Goal: Find specific page/section: Find specific page/section

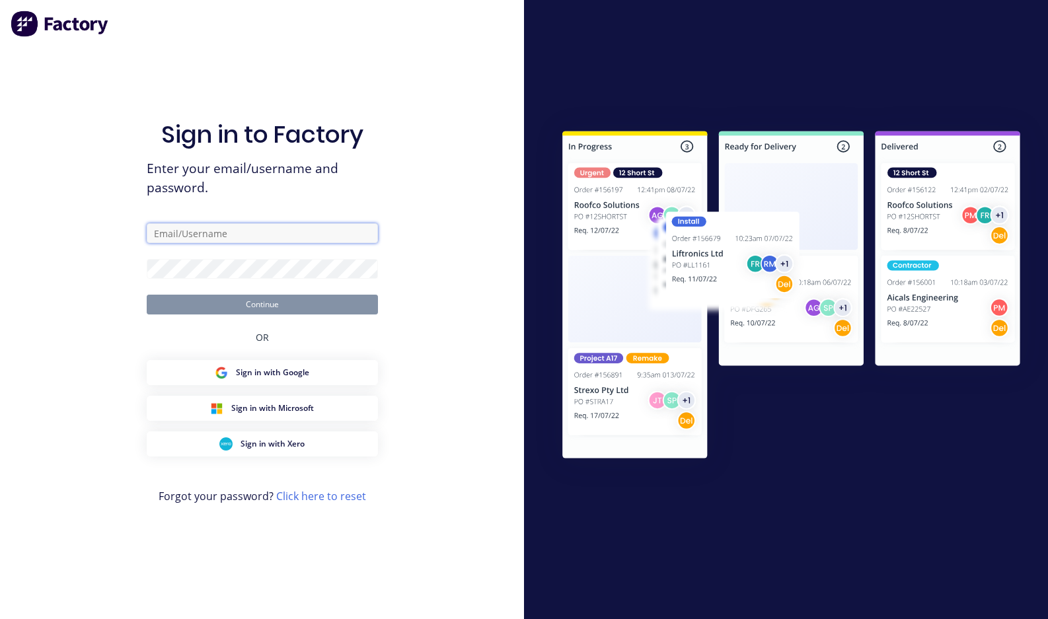
type input "[EMAIL_ADDRESS][DOMAIN_NAME]"
click at [156, 347] on div "Sign in to Factory Enter your email/username and password. [EMAIL_ADDRESS][DOMA…" at bounding box center [262, 323] width 231 height 572
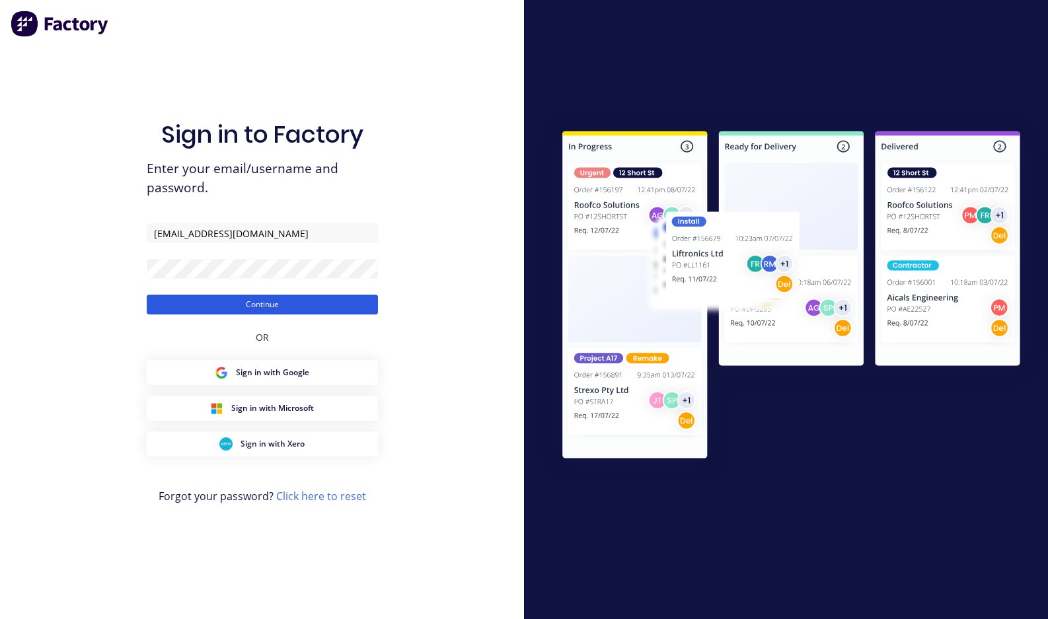
click at [182, 307] on button "Continue" at bounding box center [262, 305] width 231 height 20
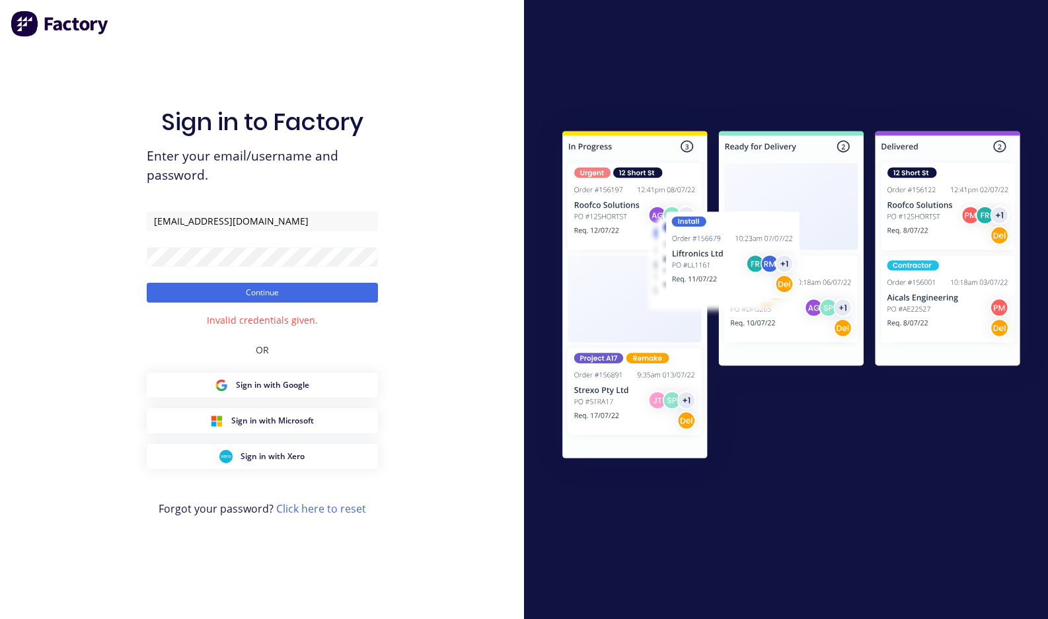
click at [490, 241] on div "Sign in to Factory Enter your email/username and password. [EMAIL_ADDRESS][DOMA…" at bounding box center [262, 309] width 524 height 619
click at [27, 243] on div "Sign in to Factory Enter your email/username and password. [EMAIL_ADDRESS][DOMA…" at bounding box center [262, 309] width 524 height 619
click at [147, 283] on button "Continue" at bounding box center [262, 293] width 231 height 20
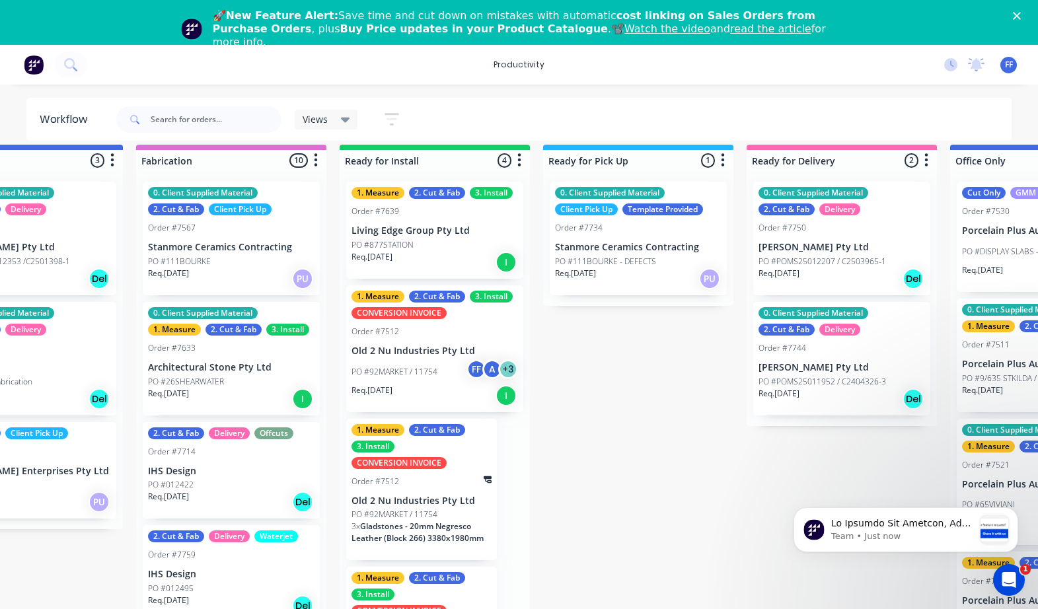
scroll to position [0, 1317]
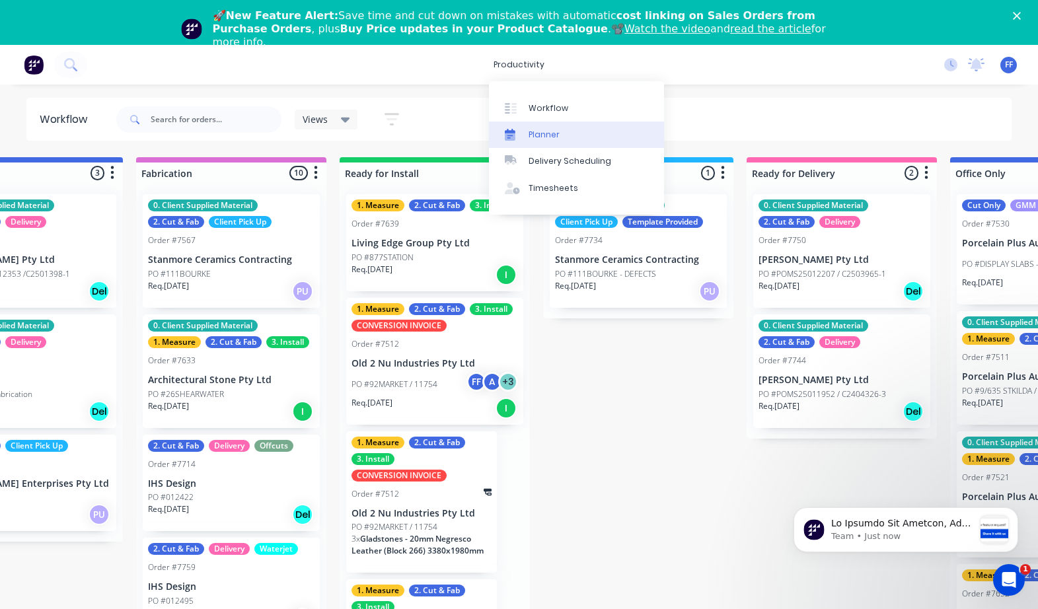
click at [546, 137] on div "Planner" at bounding box center [544, 135] width 31 height 12
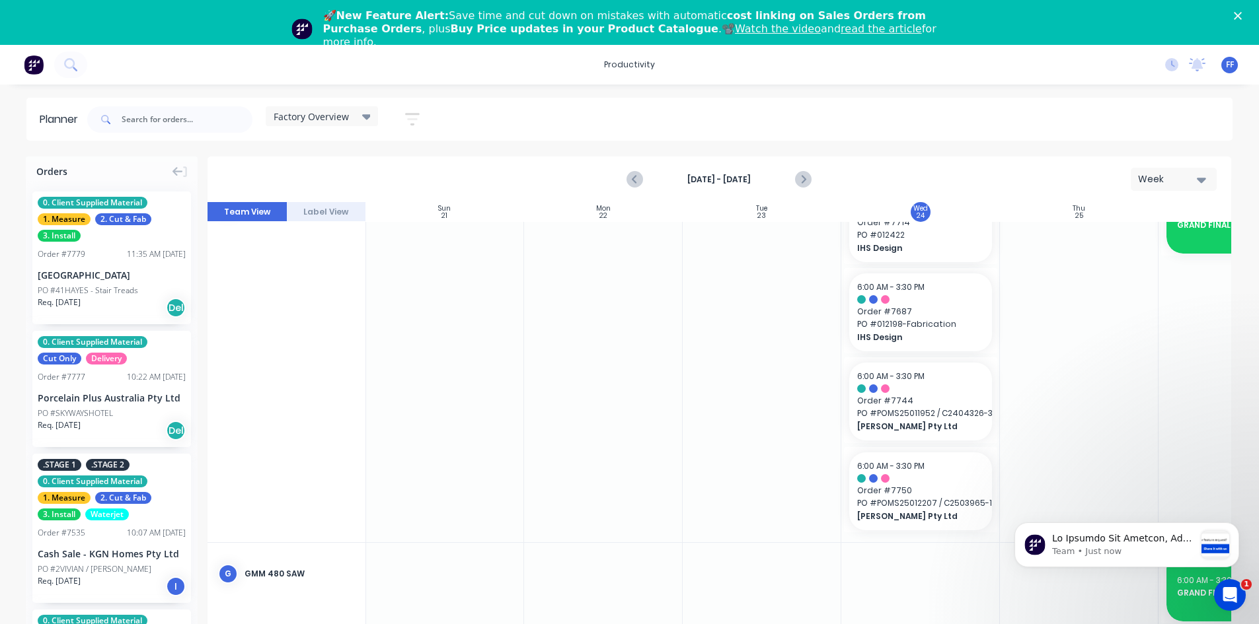
scroll to position [859, 1]
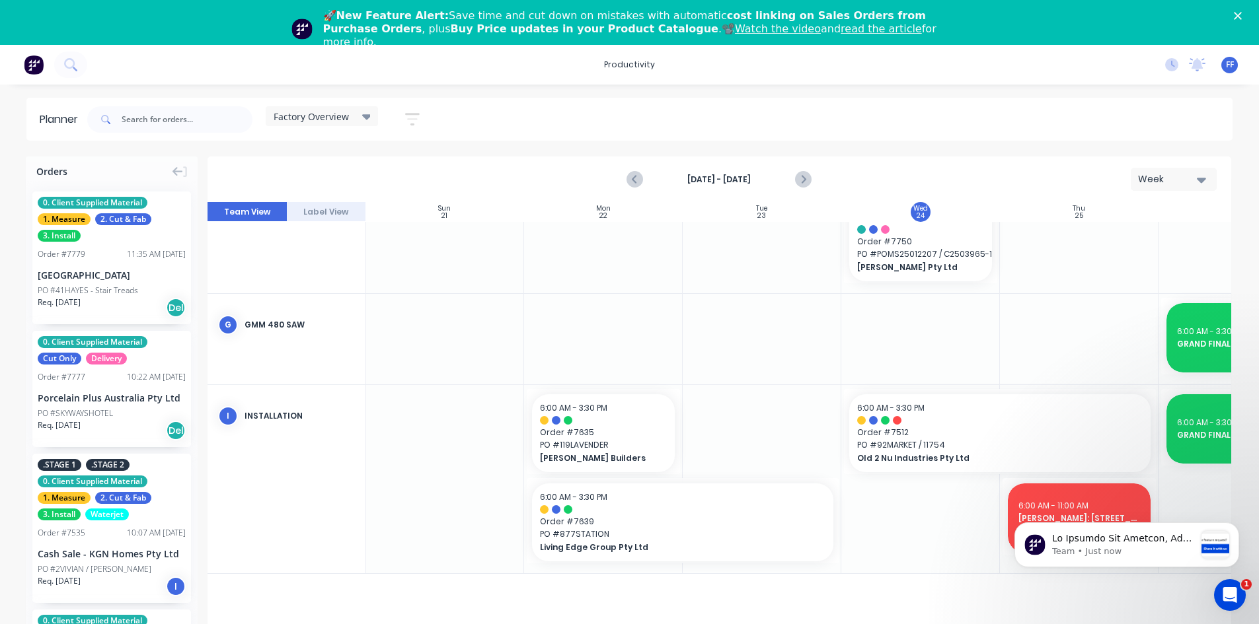
click at [1047, 498] on html "Team • Just now" at bounding box center [1126, 542] width 264 height 92
click at [1047, 514] on body "Team • Just now" at bounding box center [1127, 542] width 254 height 82
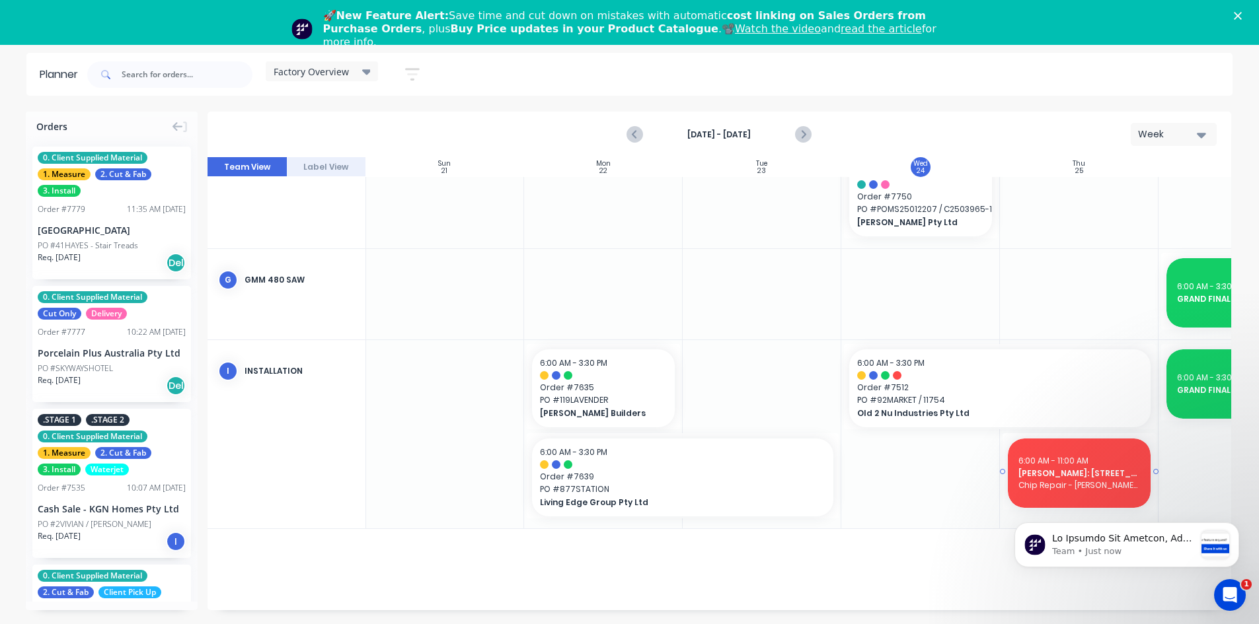
click at [1047, 469] on span "[PERSON_NAME]: [STREET_ADDRESS]" at bounding box center [1079, 474] width 122 height 12
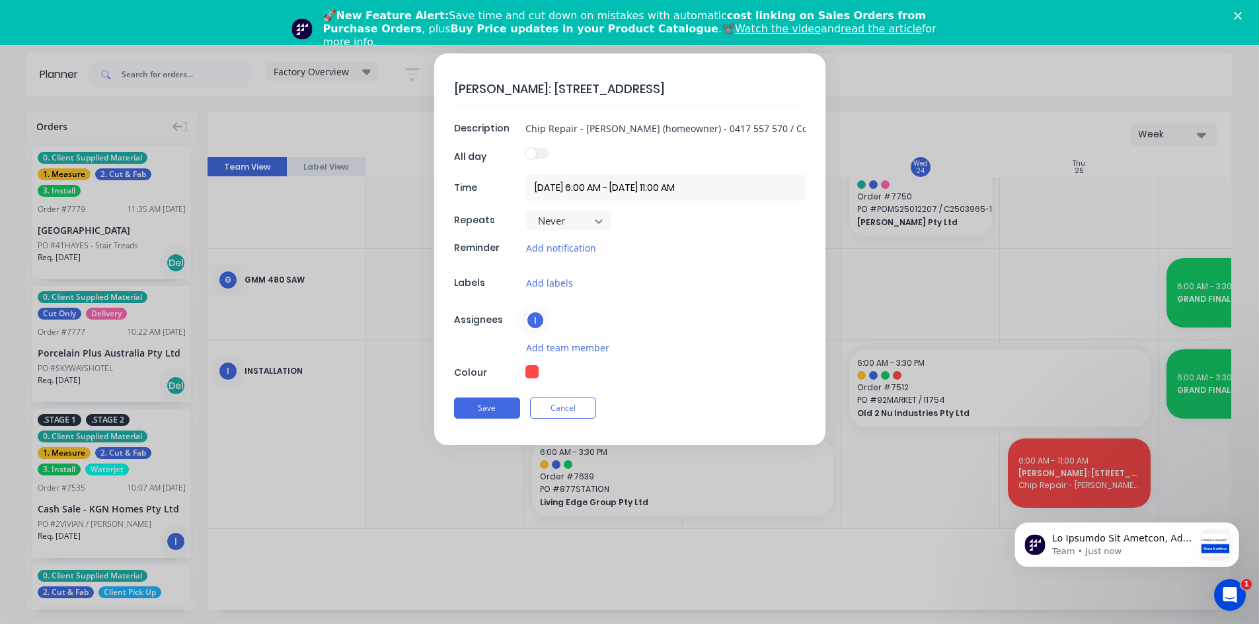
drag, startPoint x: 655, startPoint y: 91, endPoint x: 511, endPoint y: 90, distance: 144.7
click at [511, 90] on textarea "[PERSON_NAME]: [STREET_ADDRESS]" at bounding box center [629, 88] width 351 height 31
drag, startPoint x: 445, startPoint y: 486, endPoint x: 359, endPoint y: 365, distance: 147.4
click at [444, 486] on div "[PERSON_NAME]: [STREET_ADDRESS] Description Chip Repair - [PERSON_NAME] (homeow…" at bounding box center [629, 312] width 1259 height 624
click at [579, 402] on button "Cancel" at bounding box center [563, 408] width 66 height 21
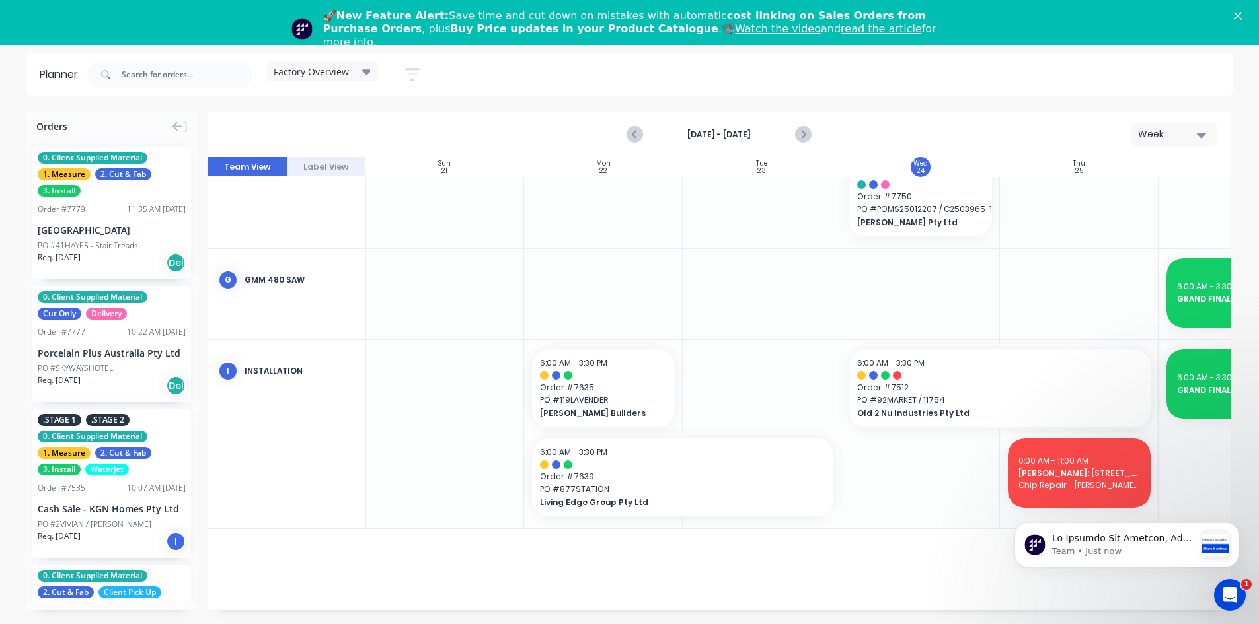
click at [326, 69] on span "Factory Overview" at bounding box center [311, 72] width 75 height 14
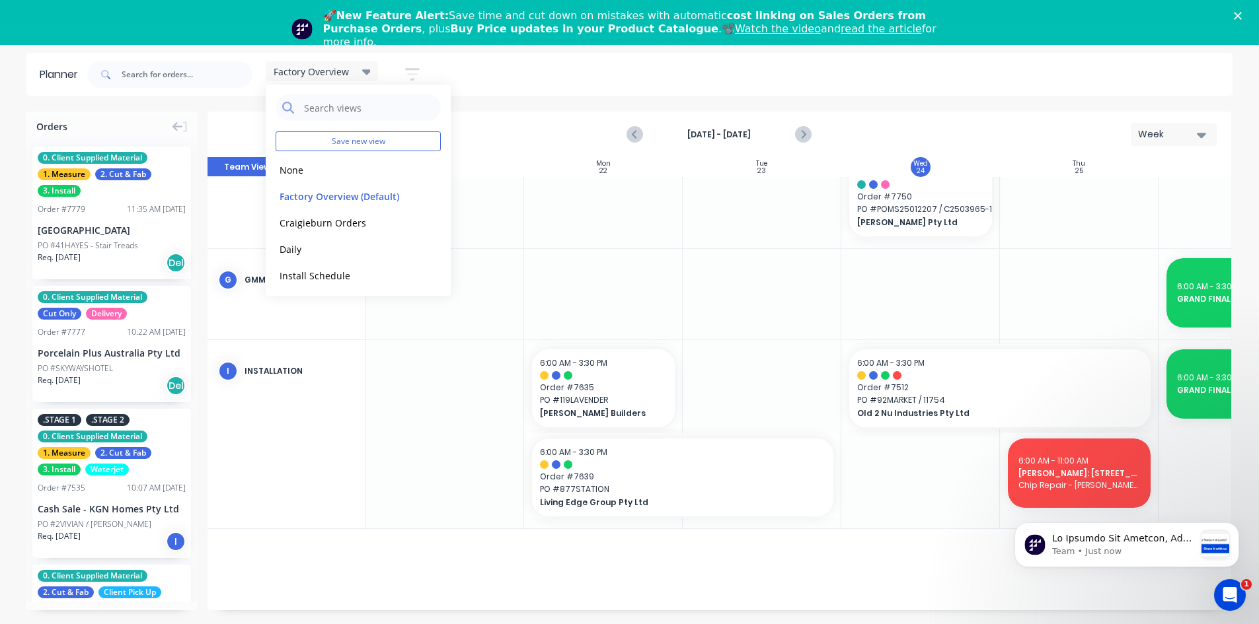
click at [486, 63] on div "Factory Overview Save new view None edit Factory Overview (Default) edit Craigi…" at bounding box center [659, 75] width 1148 height 40
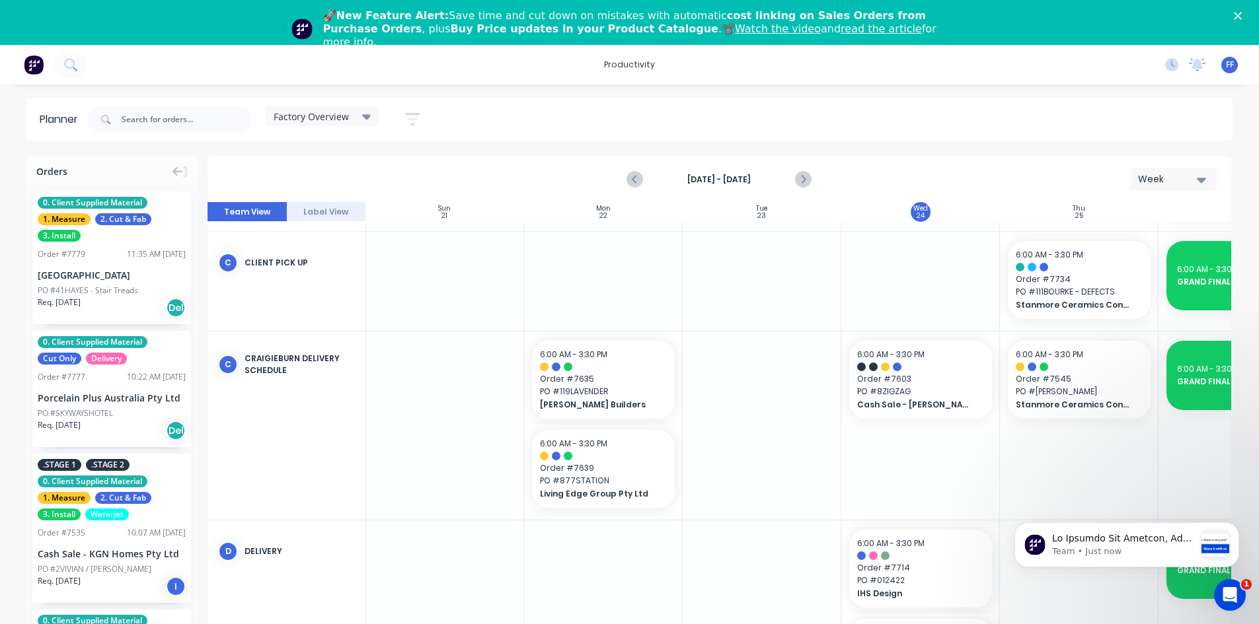
click at [363, 117] on icon at bounding box center [366, 116] width 9 height 15
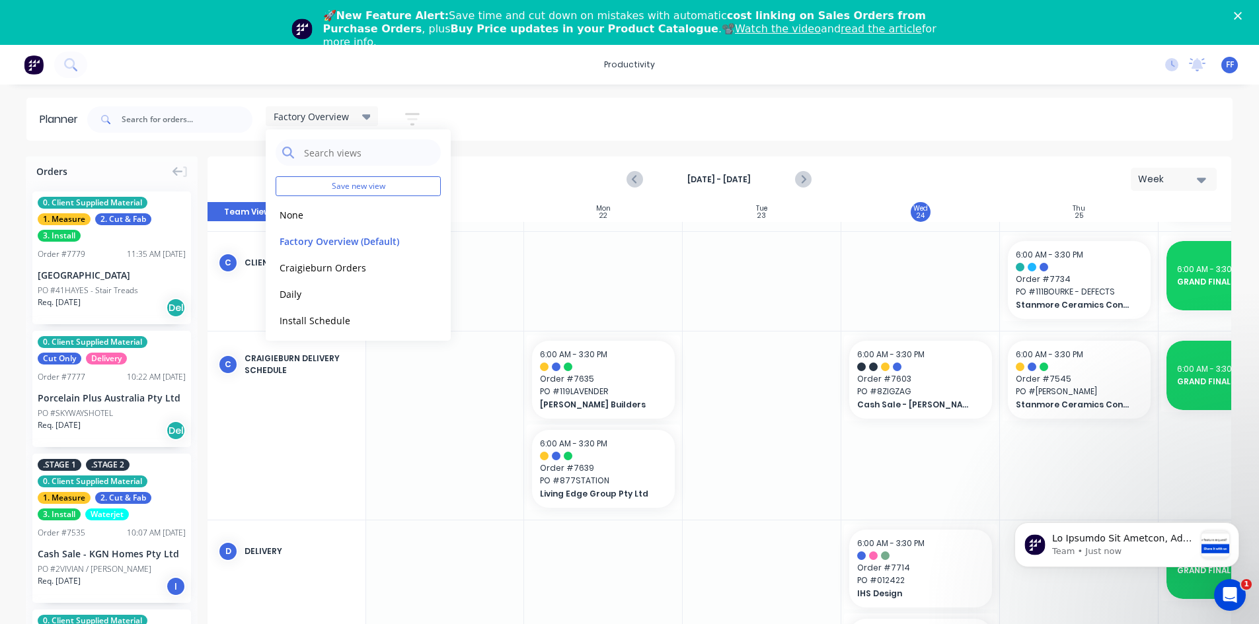
click at [363, 117] on icon at bounding box center [366, 116] width 9 height 15
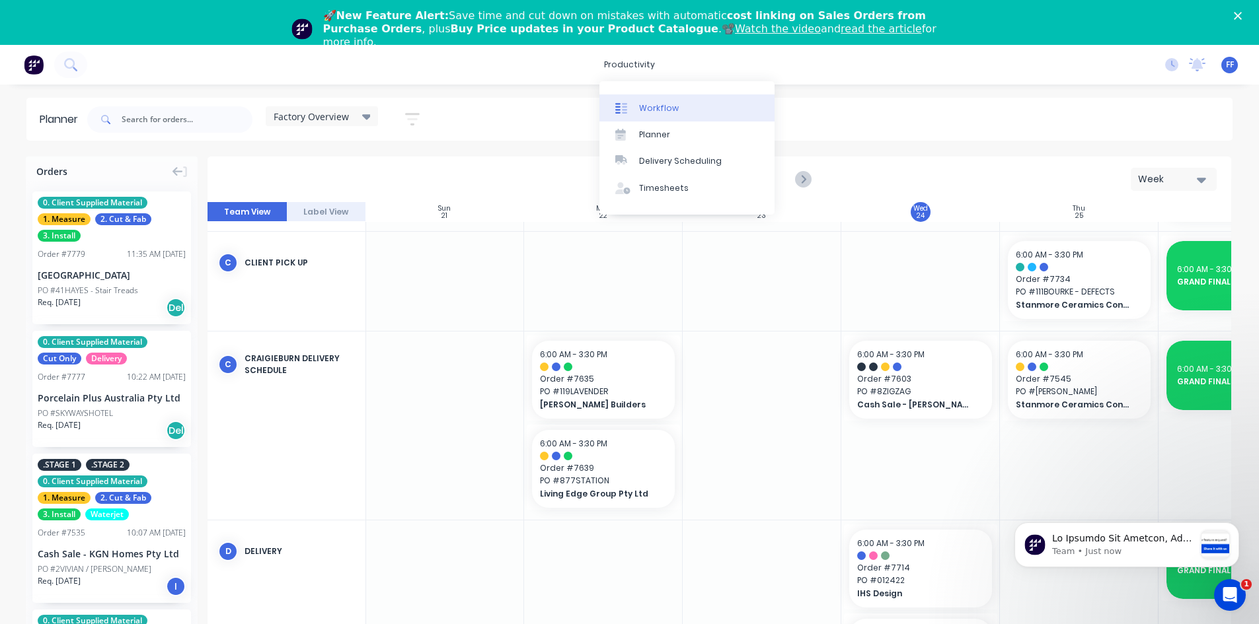
click at [670, 105] on div "Workflow" at bounding box center [659, 108] width 40 height 12
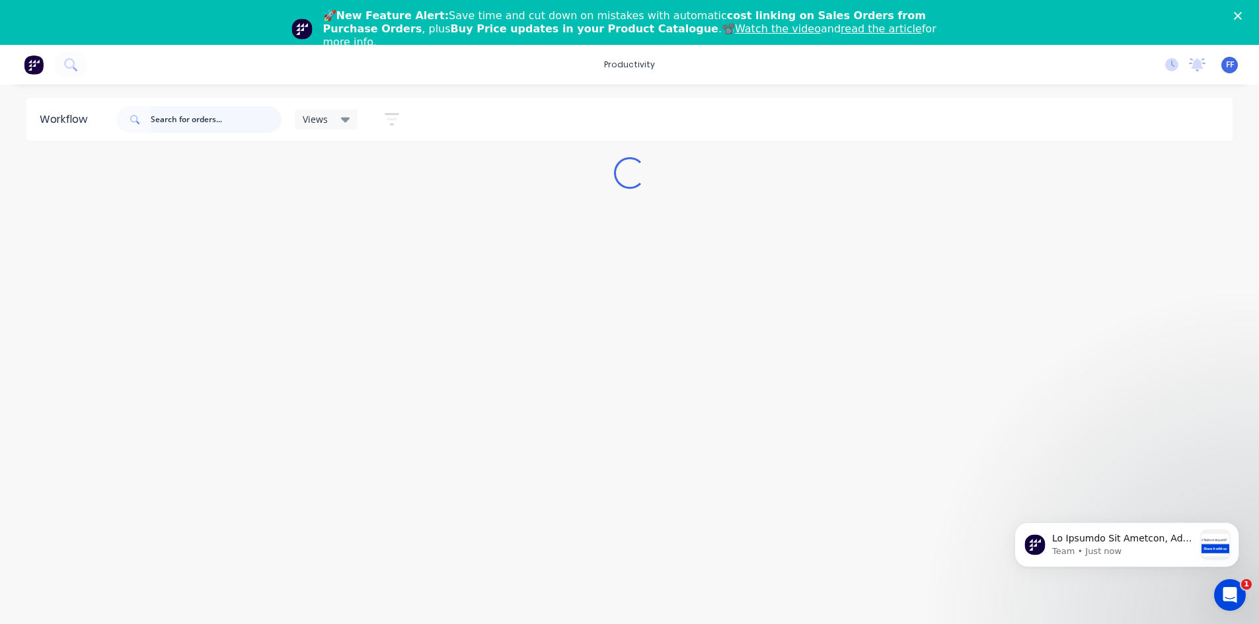
click at [199, 121] on input "text" at bounding box center [216, 119] width 131 height 26
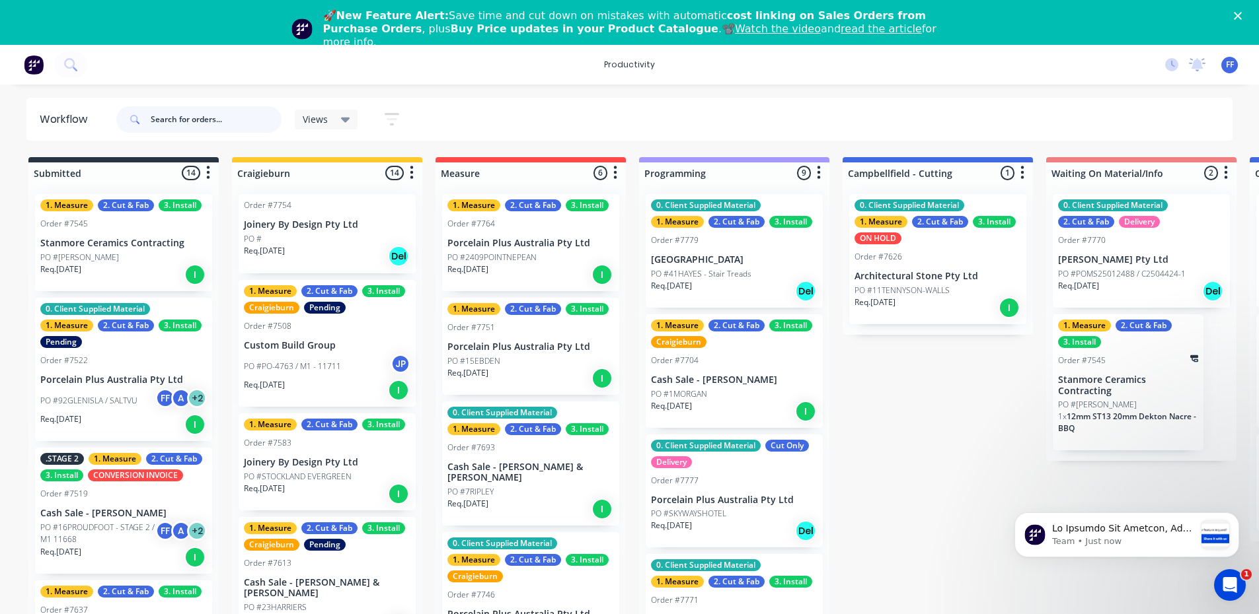
paste input "[STREET_ADDRESS]"
type input "[STREET_ADDRESS]"
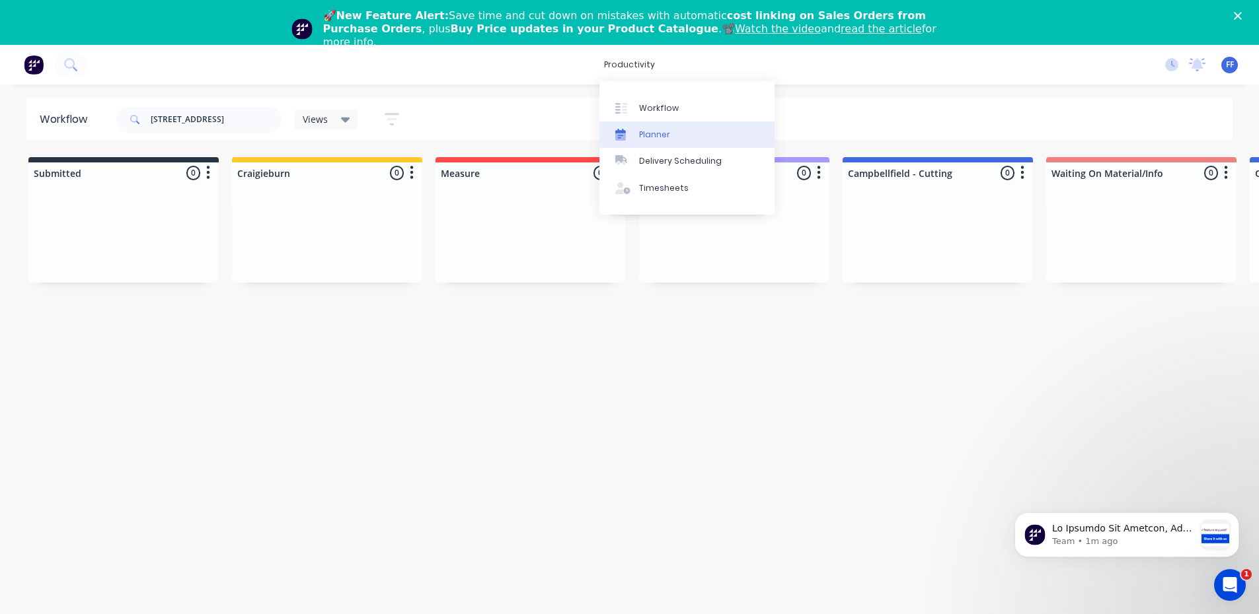
click at [646, 134] on div "Planner" at bounding box center [654, 135] width 31 height 12
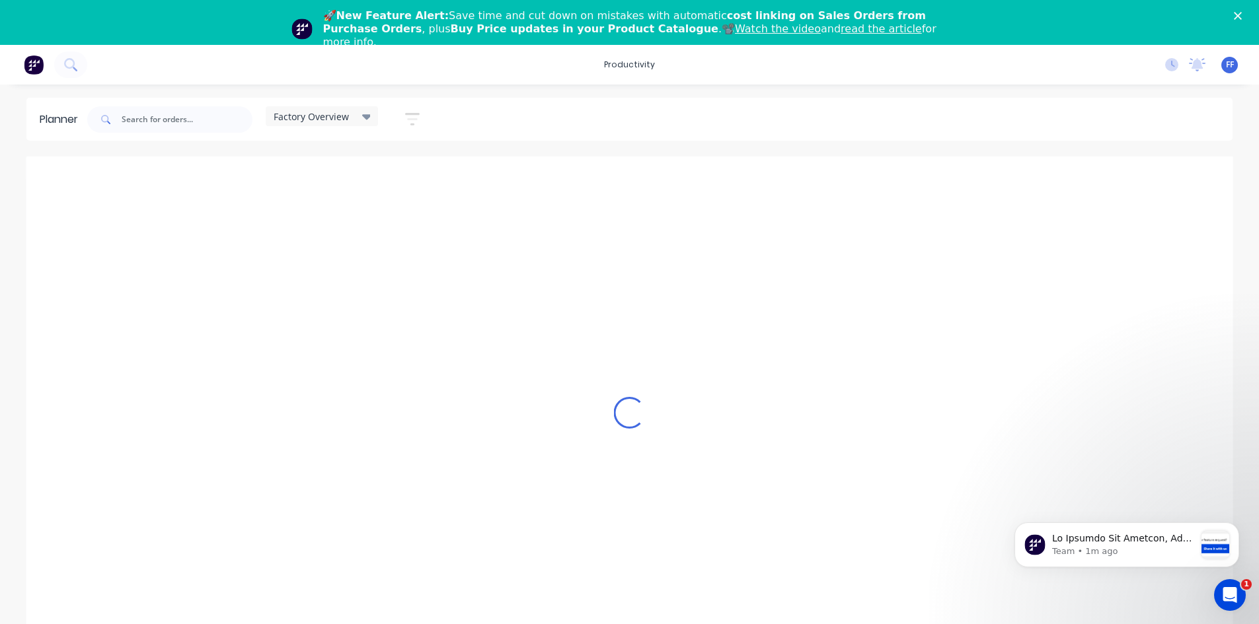
scroll to position [0, 1]
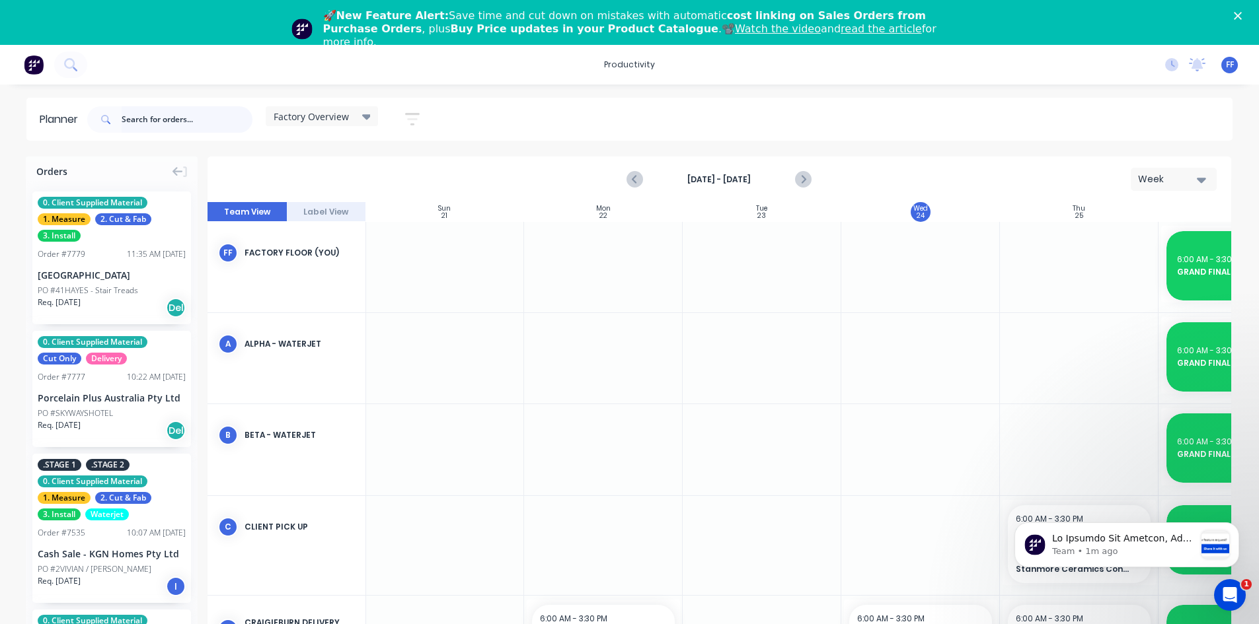
click at [174, 112] on input "text" at bounding box center [187, 119] width 131 height 26
paste input "[STREET_ADDRESS]"
type input "[STREET_ADDRESS]"
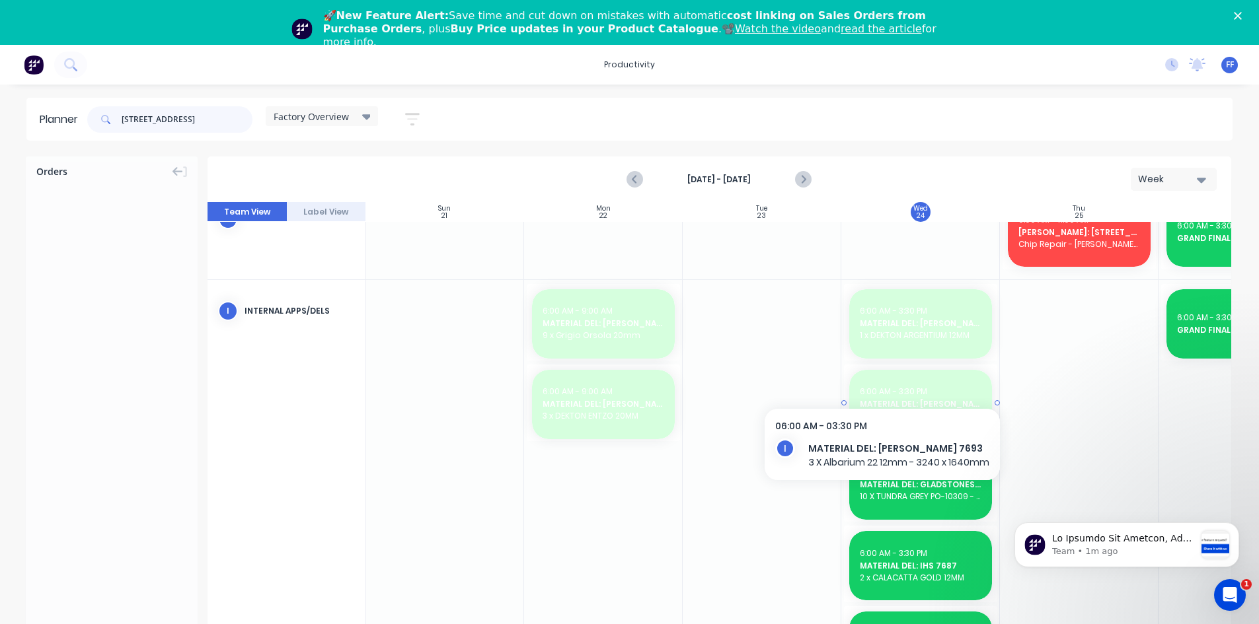
scroll to position [594, 1]
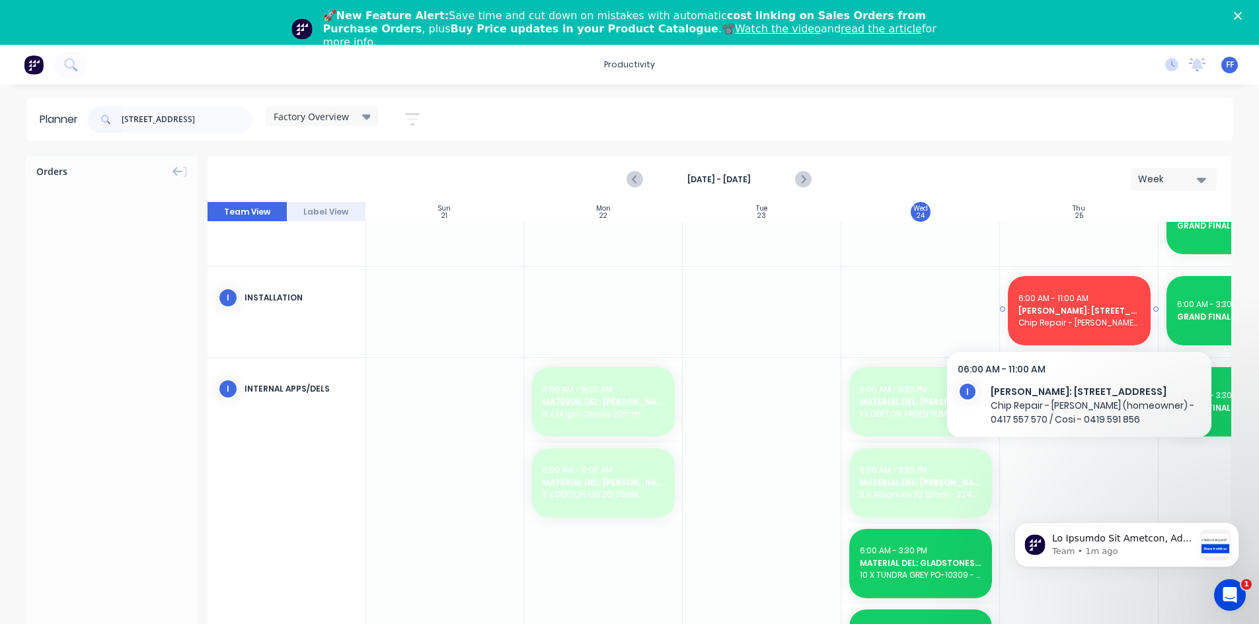
click at [1047, 324] on span "Chip Repair - [PERSON_NAME] (homeowner) - 0417 557 570 / Cosi - 0419 591 856" at bounding box center [1079, 323] width 122 height 12
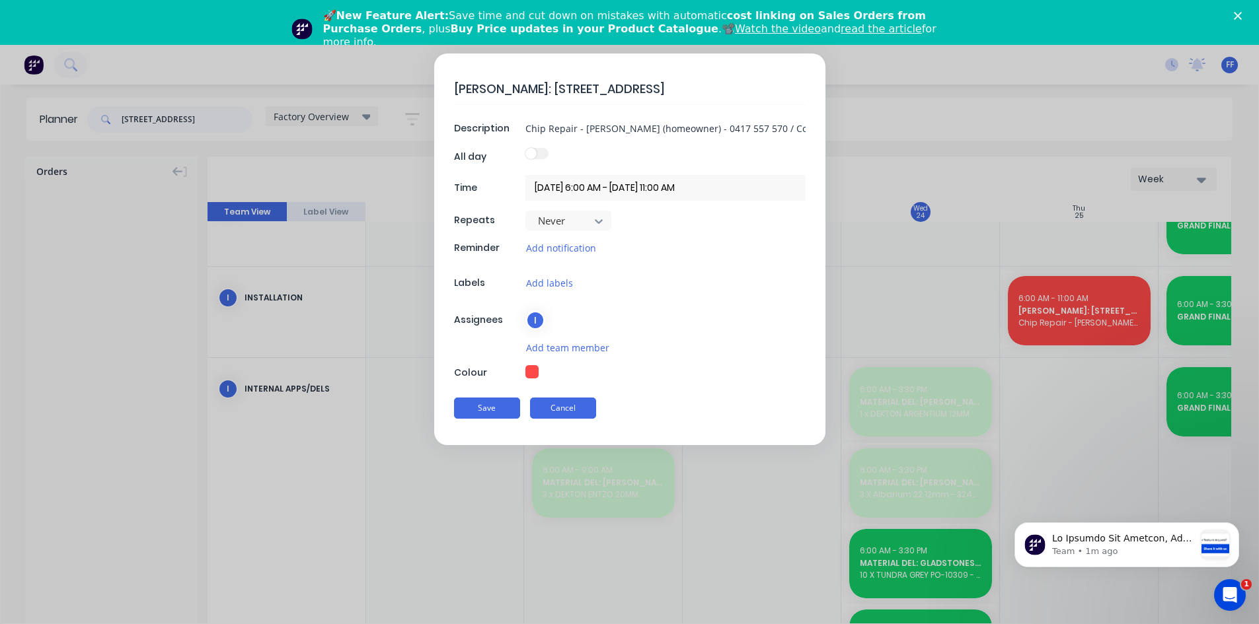
click at [589, 412] on button "Cancel" at bounding box center [563, 408] width 66 height 21
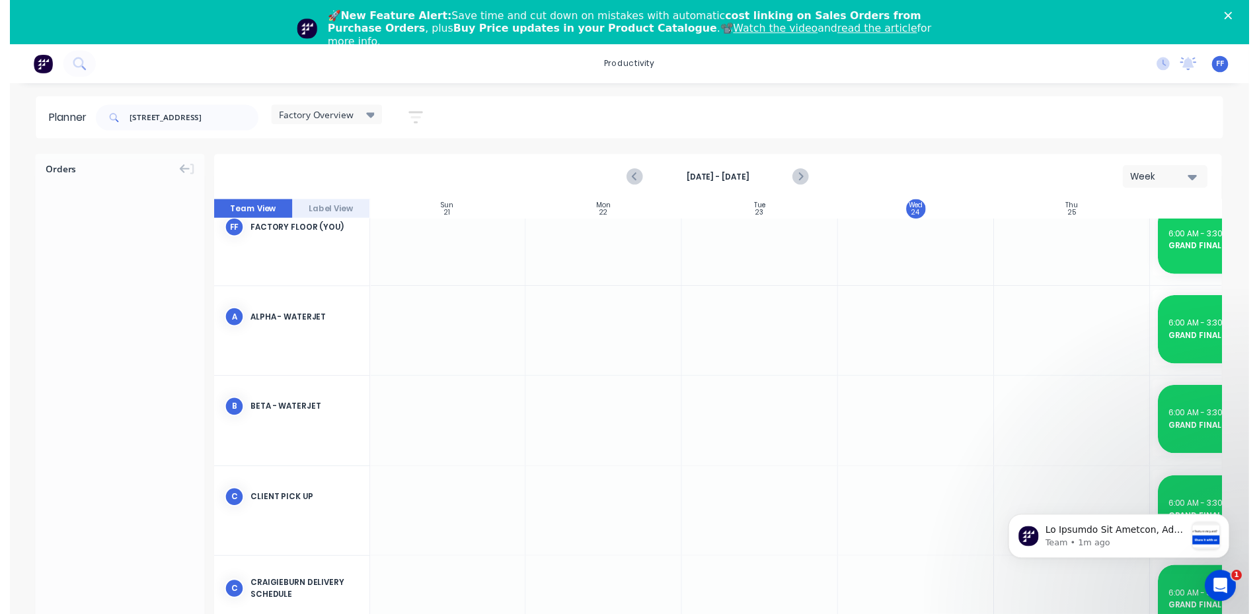
scroll to position [0, 1]
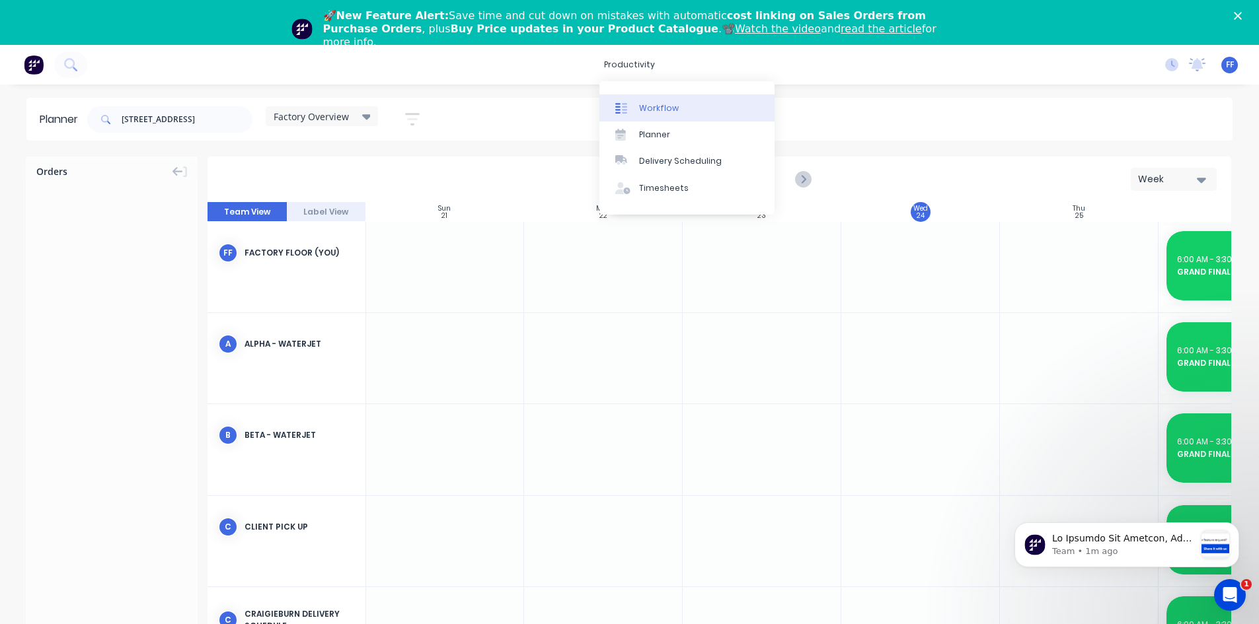
click at [651, 110] on div "Workflow" at bounding box center [659, 108] width 40 height 12
